Goal: Information Seeking & Learning: Learn about a topic

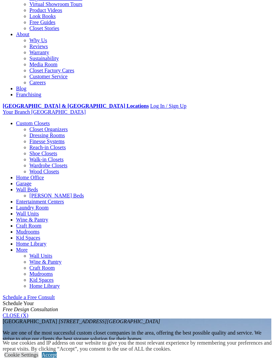
scroll to position [155, 0]
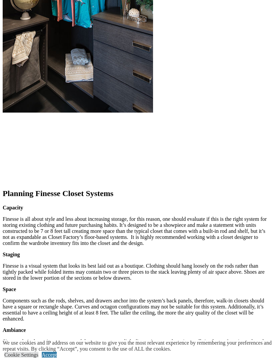
scroll to position [855, 0]
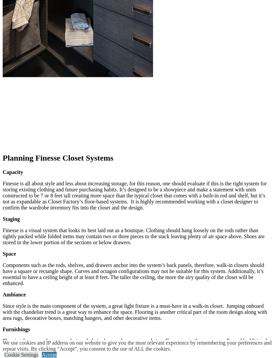
scroll to position [865, 0]
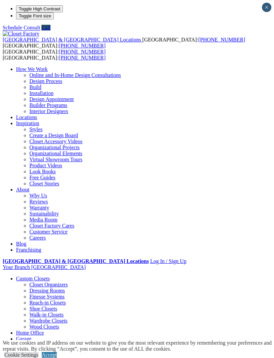
click at [0, 0] on div at bounding box center [0, 0] width 0 height 0
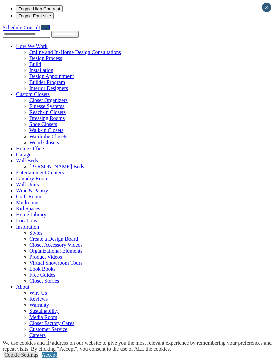
click at [48, 43] on span at bounding box center [48, 46] width 0 height 6
click at [50, 97] on link "Custom Closets" at bounding box center [33, 94] width 34 height 6
click at [50, 97] on span at bounding box center [50, 94] width 0 height 6
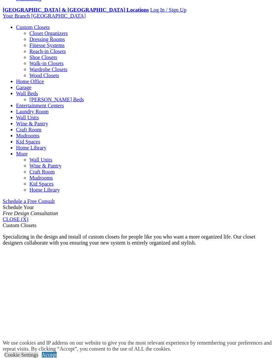
scroll to position [252, 0]
